Goal: Task Accomplishment & Management: Use online tool/utility

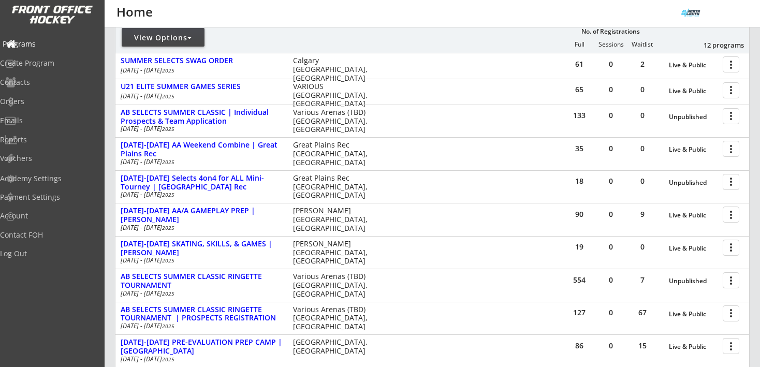
click at [37, 42] on div "Programs" at bounding box center [49, 43] width 93 height 7
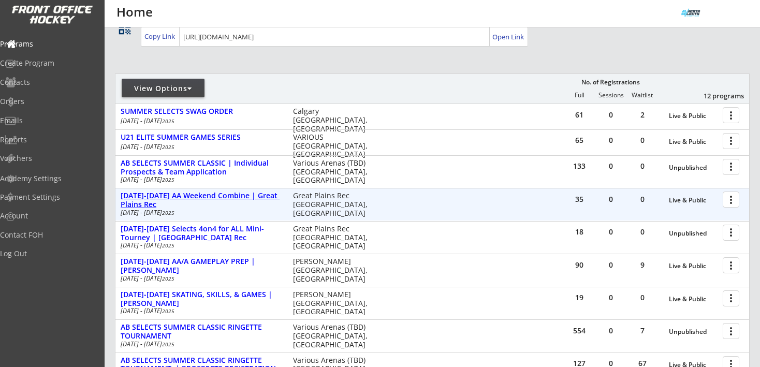
scroll to position [87, 0]
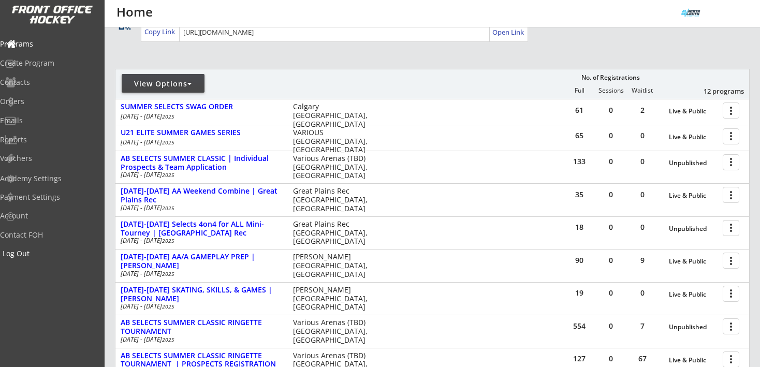
click at [36, 250] on div "Log Out" at bounding box center [49, 253] width 93 height 7
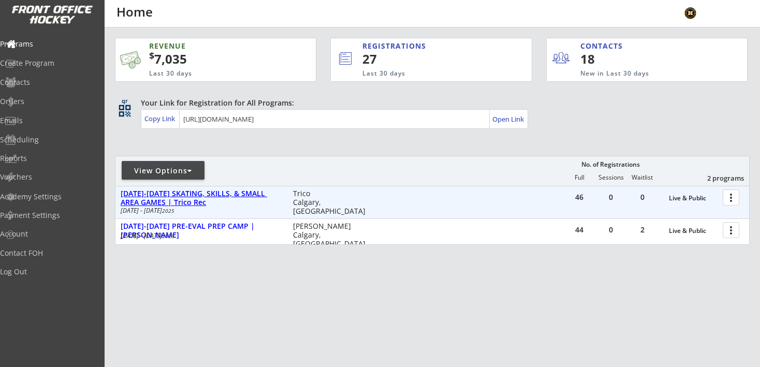
click at [241, 190] on div "Aug 18-21 SKATING, SKILLS, & SMALL AREA GAMES | Trico Rec" at bounding box center [201, 198] width 161 height 18
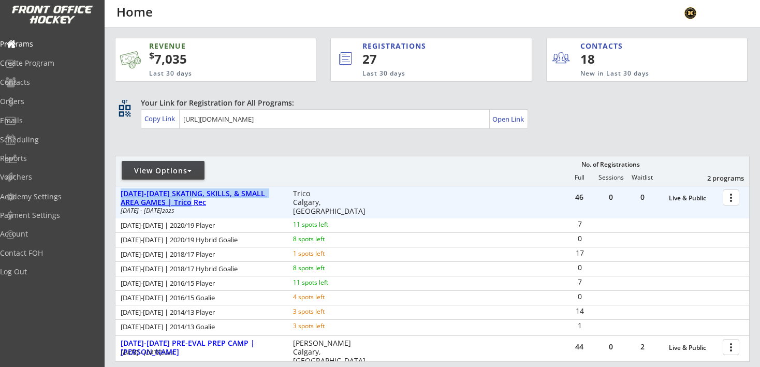
drag, startPoint x: 192, startPoint y: 202, endPoint x: 121, endPoint y: 196, distance: 71.7
click at [121, 196] on div "Aug 18-21 SKATING, SKILLS, & SMALL AREA GAMES | Trico Rec" at bounding box center [201, 198] width 161 height 18
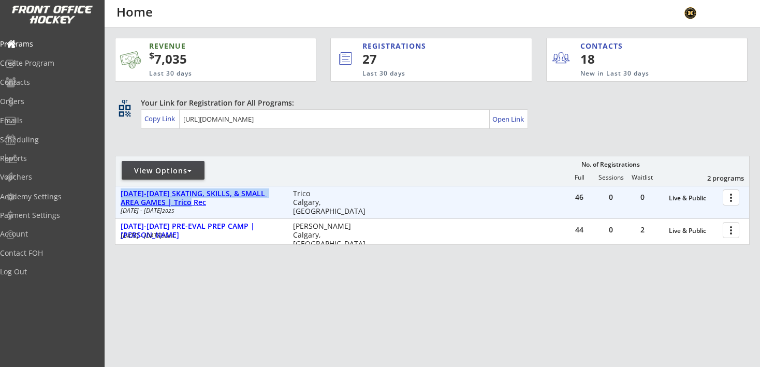
copy div "Aug 18-21 SKATING, SKILLS, & SMALL AREA GAMES | Trico Rec"
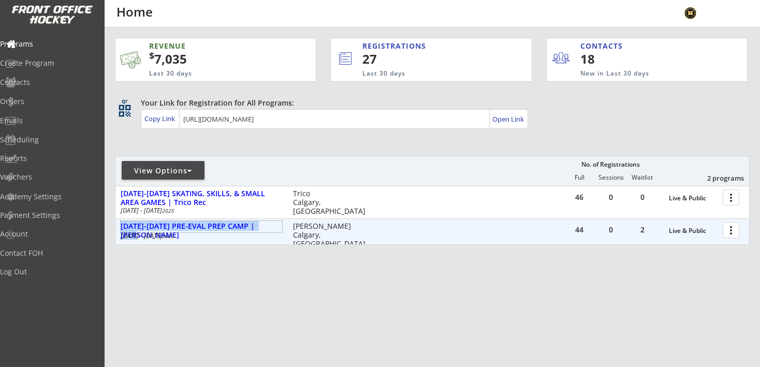
drag, startPoint x: 271, startPoint y: 226, endPoint x: 119, endPoint y: 226, distance: 152.2
click at [119, 226] on div "Aug 25-29 PRE-EVAL PREP CAMP | Max Bell Aug 25 - Aug 28 2025 Max Bell Calgary, …" at bounding box center [249, 231] width 269 height 20
copy div "Aug 25-29 PRE-EVAL PREP CAMP | Max Bell"
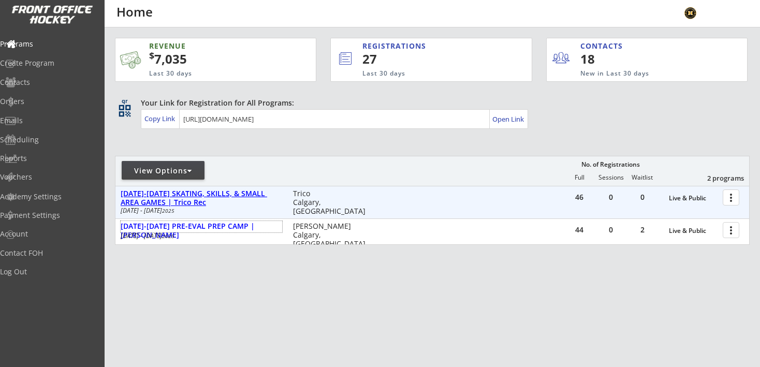
click at [230, 195] on div "Aug 18-21 SKATING, SKILLS, & SMALL AREA GAMES | Trico Rec" at bounding box center [201, 198] width 161 height 18
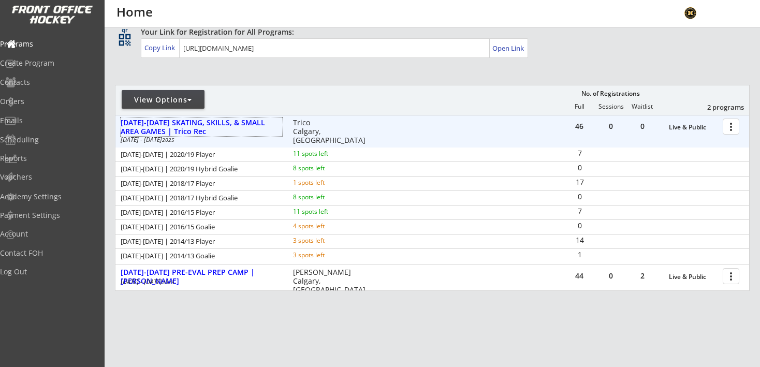
scroll to position [114, 0]
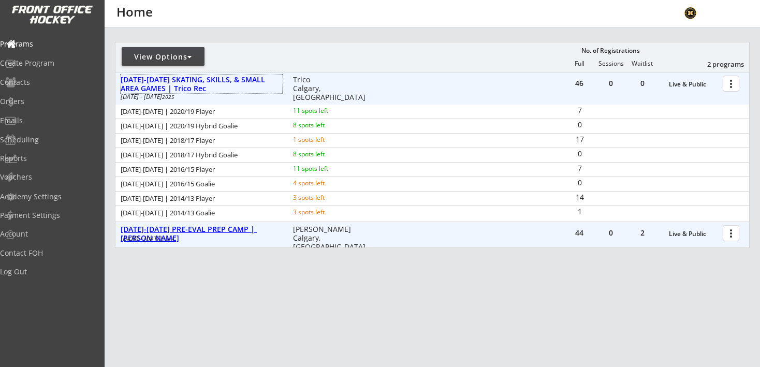
click at [255, 231] on div "Aug 25-29 PRE-EVAL PREP CAMP | Max Bell" at bounding box center [201, 234] width 161 height 18
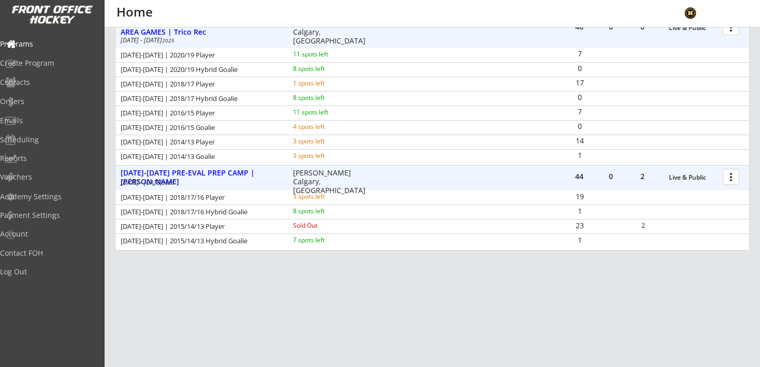
scroll to position [173, 0]
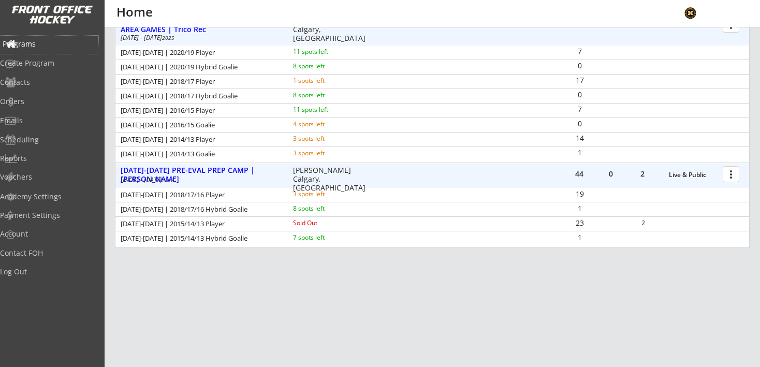
click at [49, 40] on div "Programs" at bounding box center [49, 43] width 93 height 7
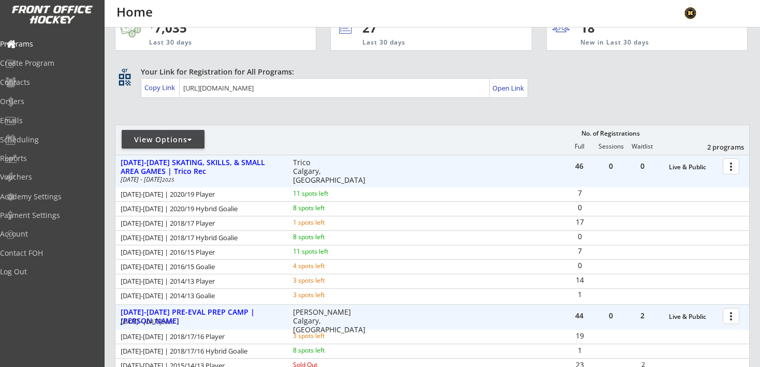
scroll to position [0, 0]
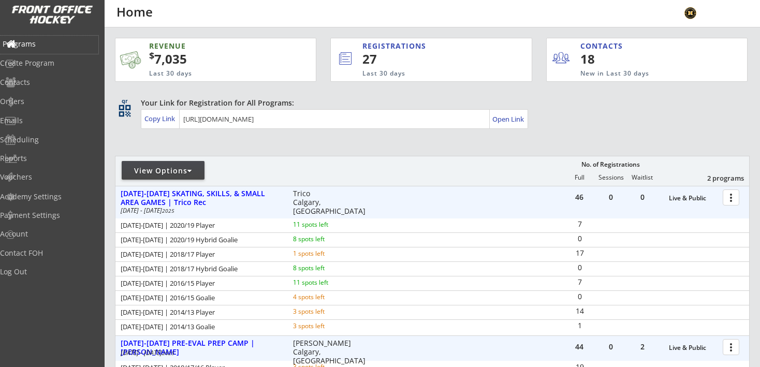
click at [33, 40] on div "Programs" at bounding box center [49, 43] width 93 height 7
click at [33, 269] on div "Log Out" at bounding box center [49, 271] width 93 height 7
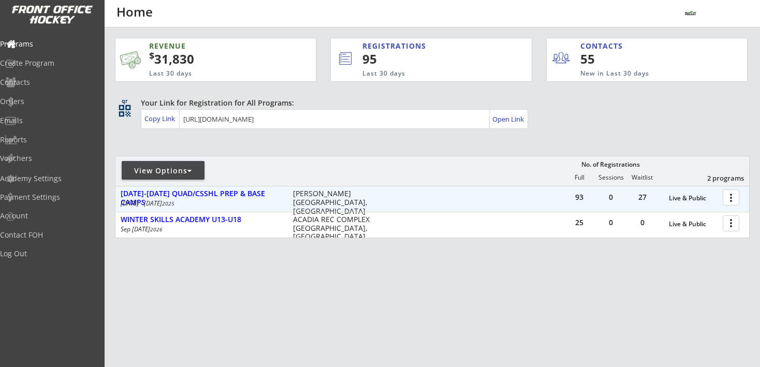
click at [263, 188] on div "93 0 27 Live & Public more_vert [DATE]-[DATE] QUAD/CSSHL PREP & BASE CAMPS [DAT…" at bounding box center [432, 198] width 634 height 25
click at [262, 192] on div "[DATE]-[DATE] QUAD/CSSHL PREP & BASE CAMPS" at bounding box center [201, 198] width 161 height 18
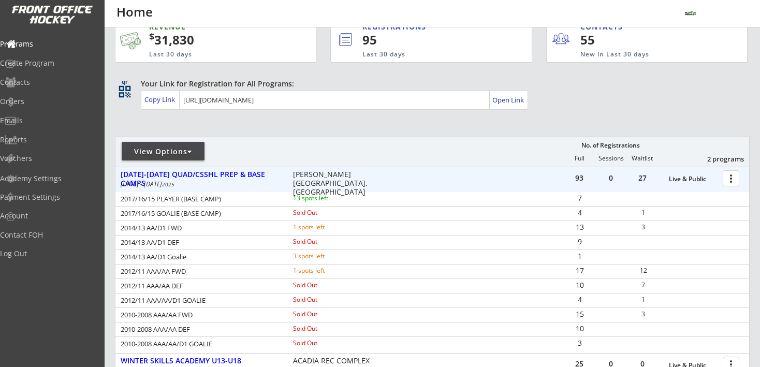
scroll to position [23, 0]
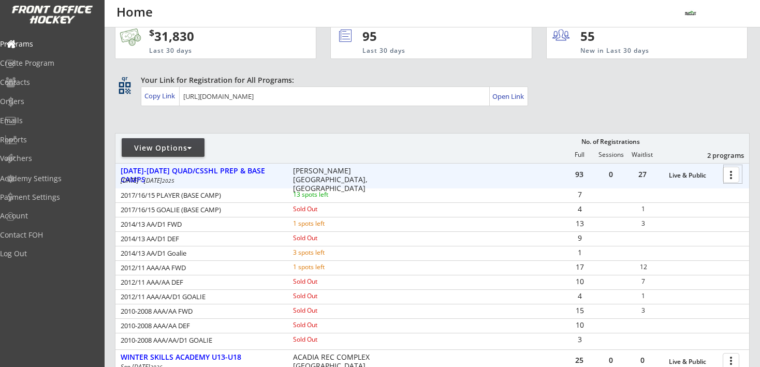
click at [735, 174] on div at bounding box center [733, 174] width 18 height 18
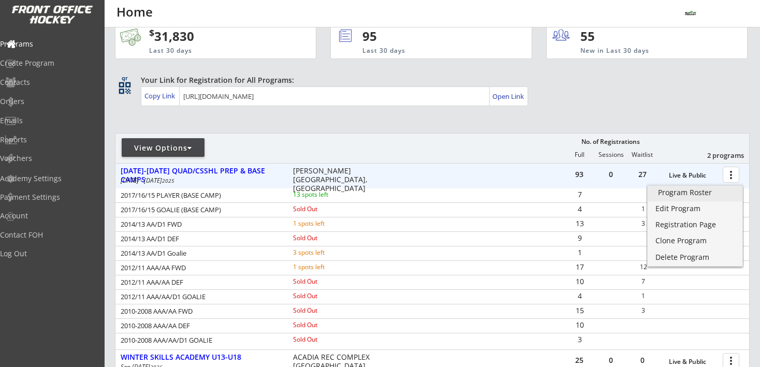
click at [696, 191] on div "Program Roster" at bounding box center [695, 192] width 74 height 7
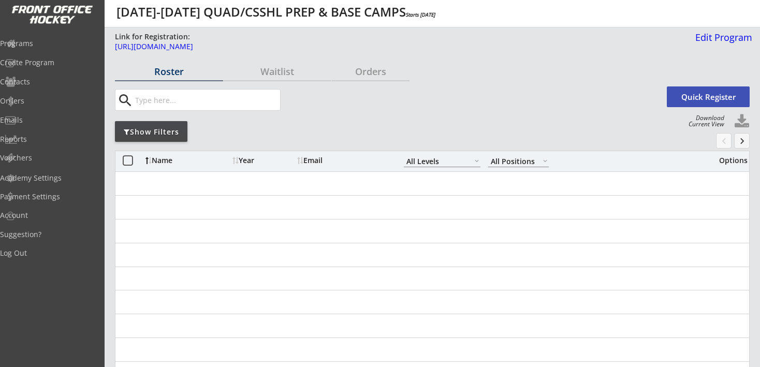
select select ""All Levels""
select select ""All Positions""
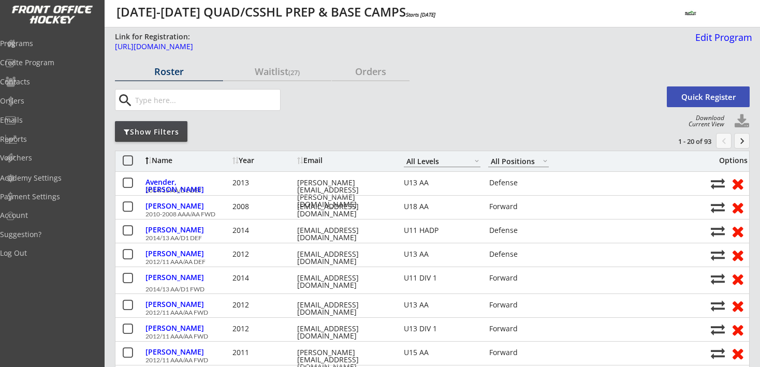
click at [173, 129] on div "Show Filters" at bounding box center [151, 132] width 72 height 10
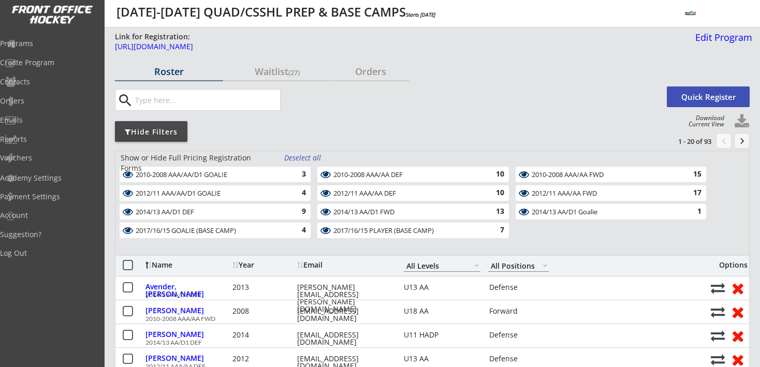
click at [304, 157] on div "Deselect all" at bounding box center [303, 158] width 38 height 10
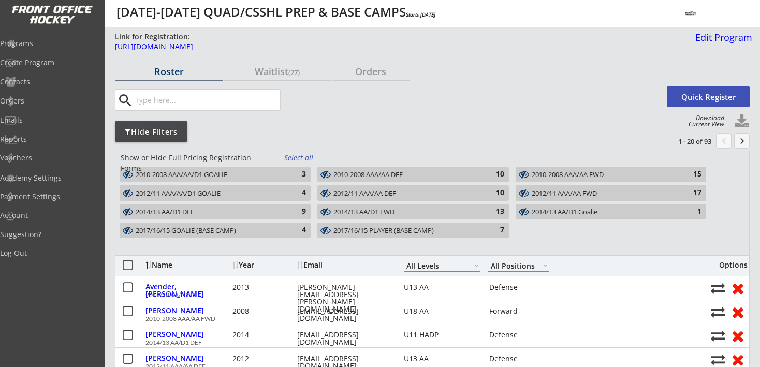
click at [263, 217] on div "2014/13 AA/D1 DEF 9" at bounding box center [215, 212] width 191 height 16
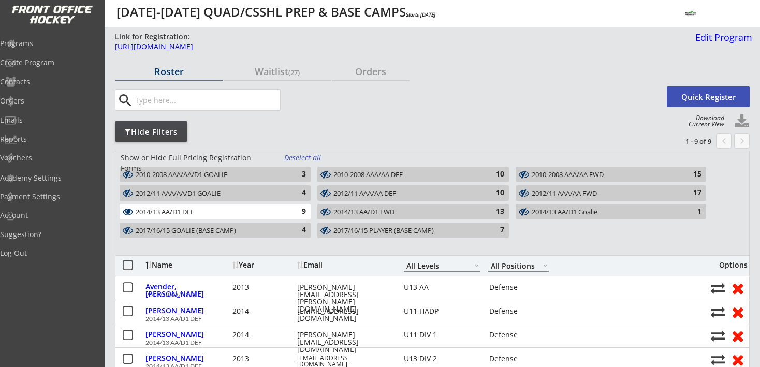
click at [378, 210] on div "2014/13 AA/D1 FWD" at bounding box center [406, 212] width 147 height 8
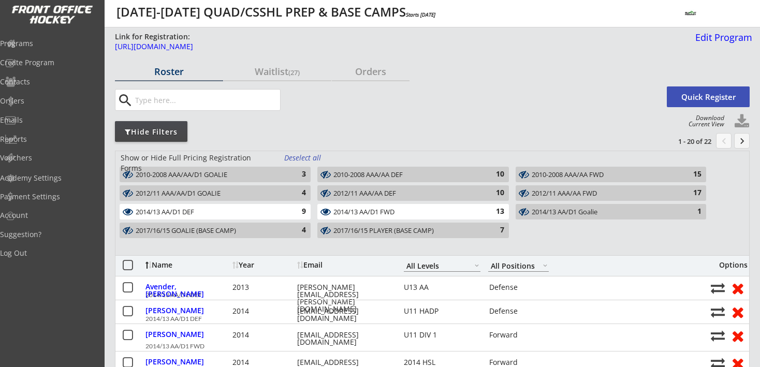
scroll to position [8, 0]
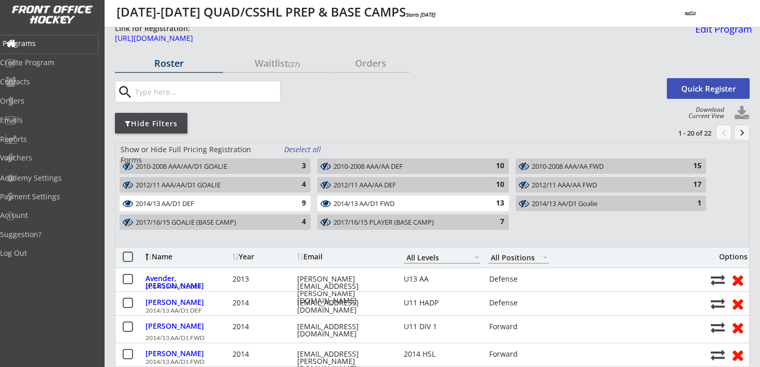
click at [49, 40] on div "Programs" at bounding box center [49, 43] width 93 height 7
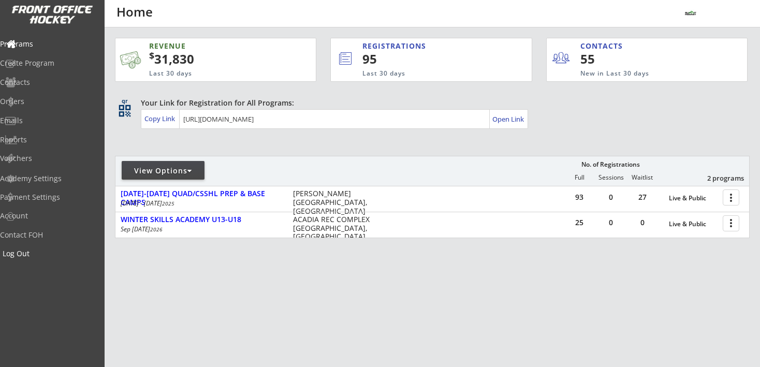
click at [36, 254] on div "Log Out" at bounding box center [49, 253] width 93 height 7
